Goal: Task Accomplishment & Management: Understand process/instructions

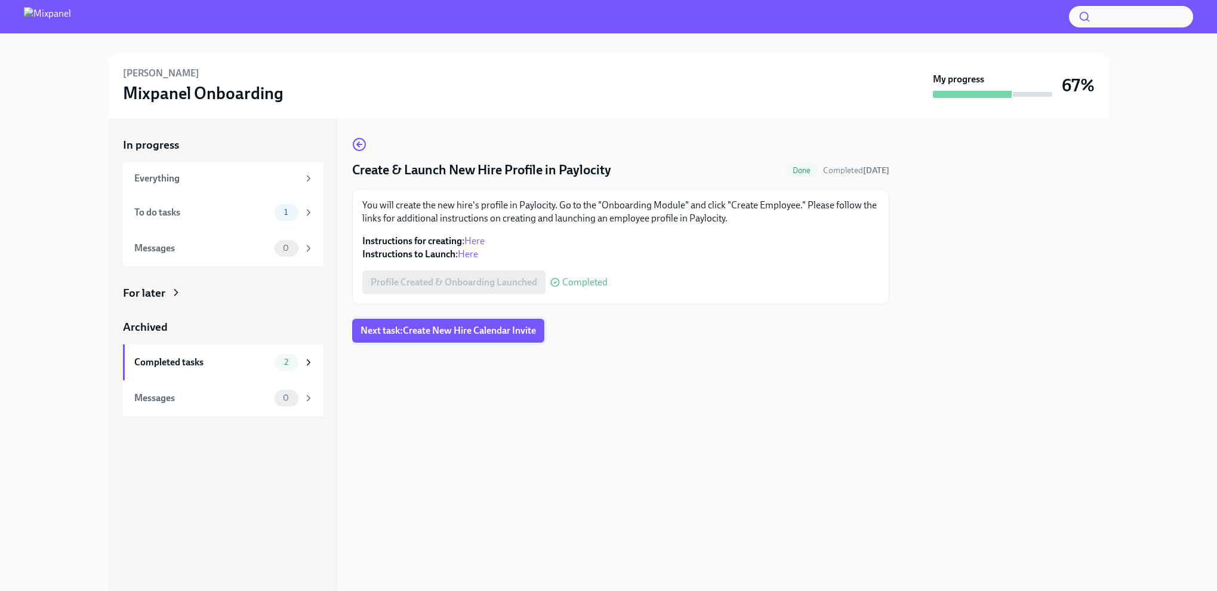
click at [388, 325] on span "Next task : Create New Hire Calendar Invite" at bounding box center [447, 331] width 175 height 12
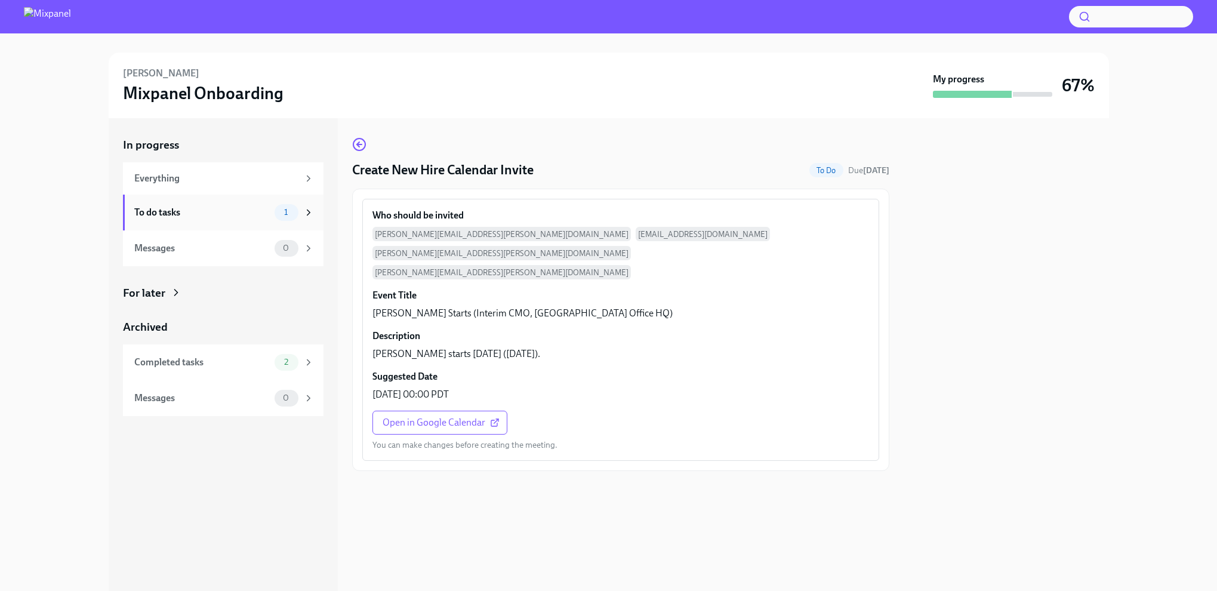
click at [272, 218] on div "To do tasks 1" at bounding box center [224, 212] width 180 height 17
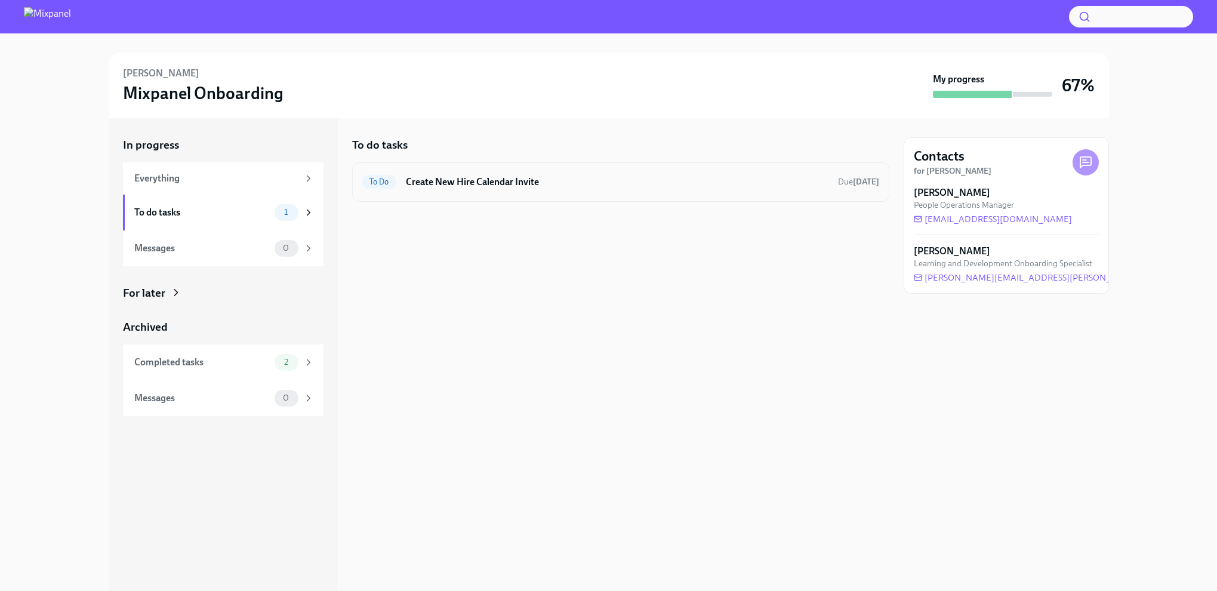
click at [375, 179] on span "To Do" at bounding box center [379, 181] width 34 height 9
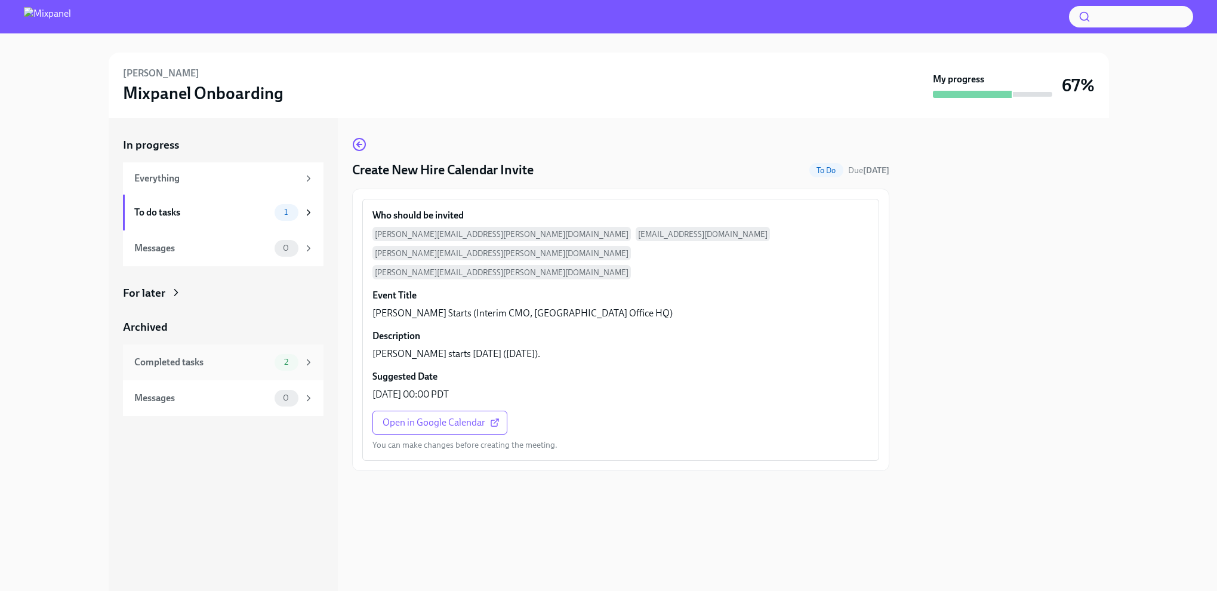
click at [291, 357] on span "2" at bounding box center [286, 361] width 18 height 9
